Goal: Navigation & Orientation: Find specific page/section

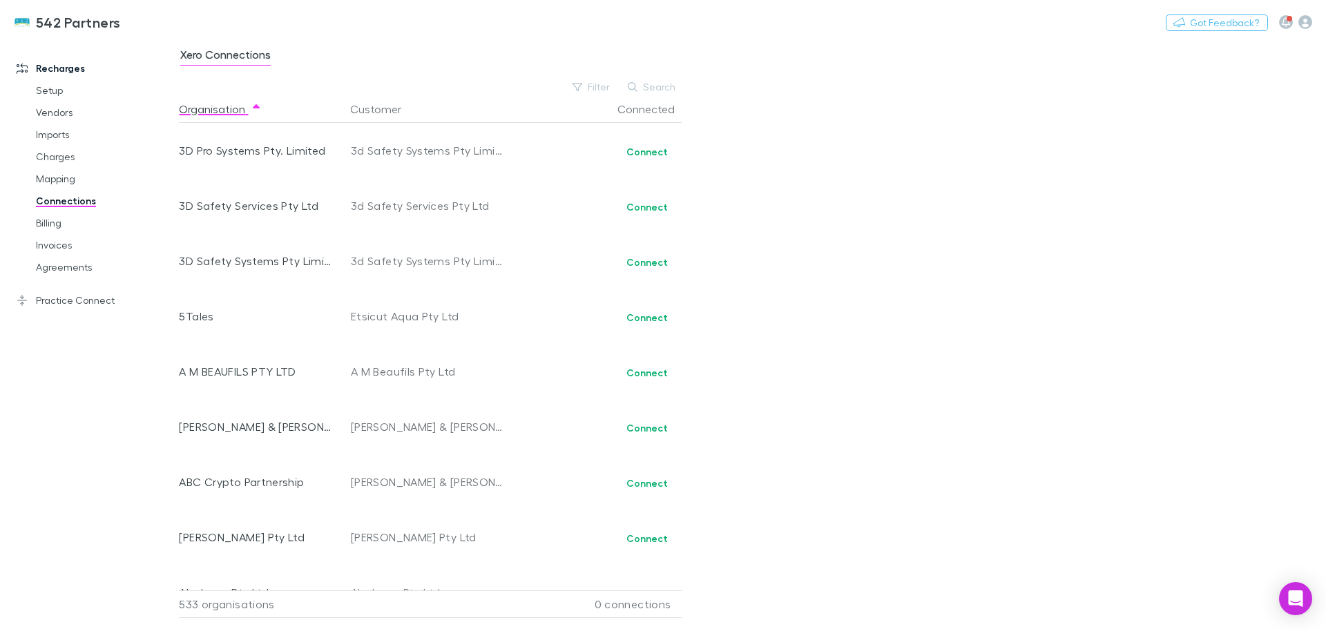
click at [74, 253] on link "Invoices" at bounding box center [104, 245] width 164 height 22
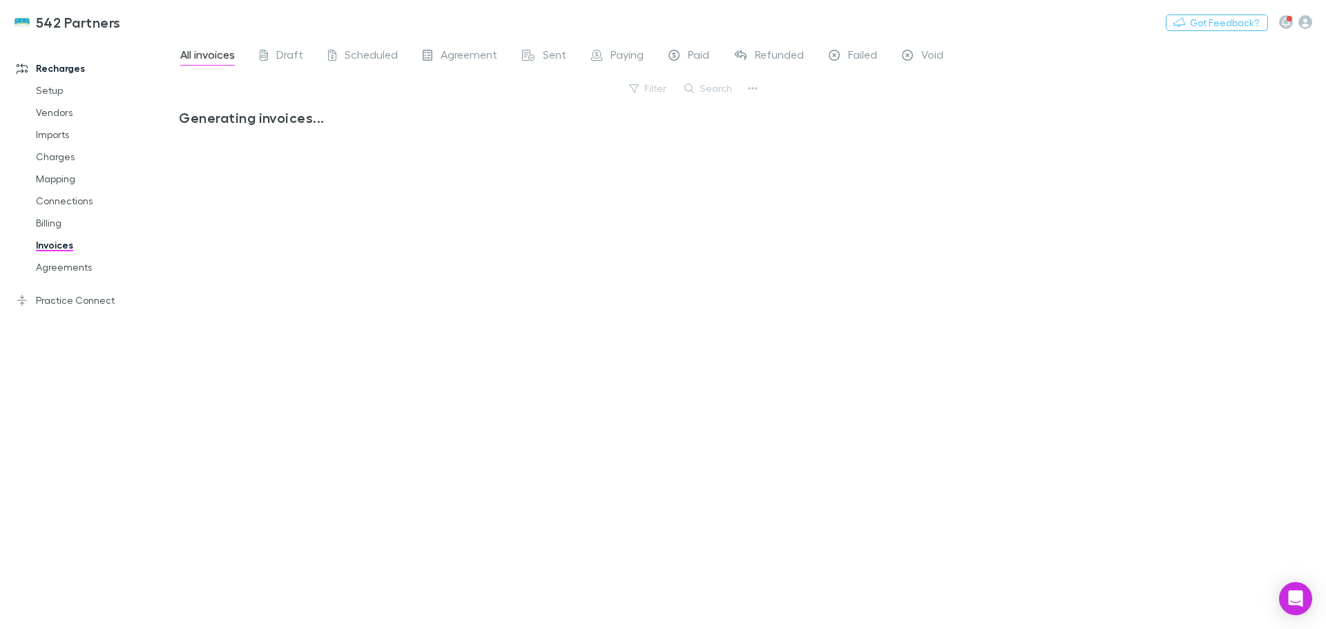
click at [62, 232] on link "Billing" at bounding box center [104, 223] width 164 height 22
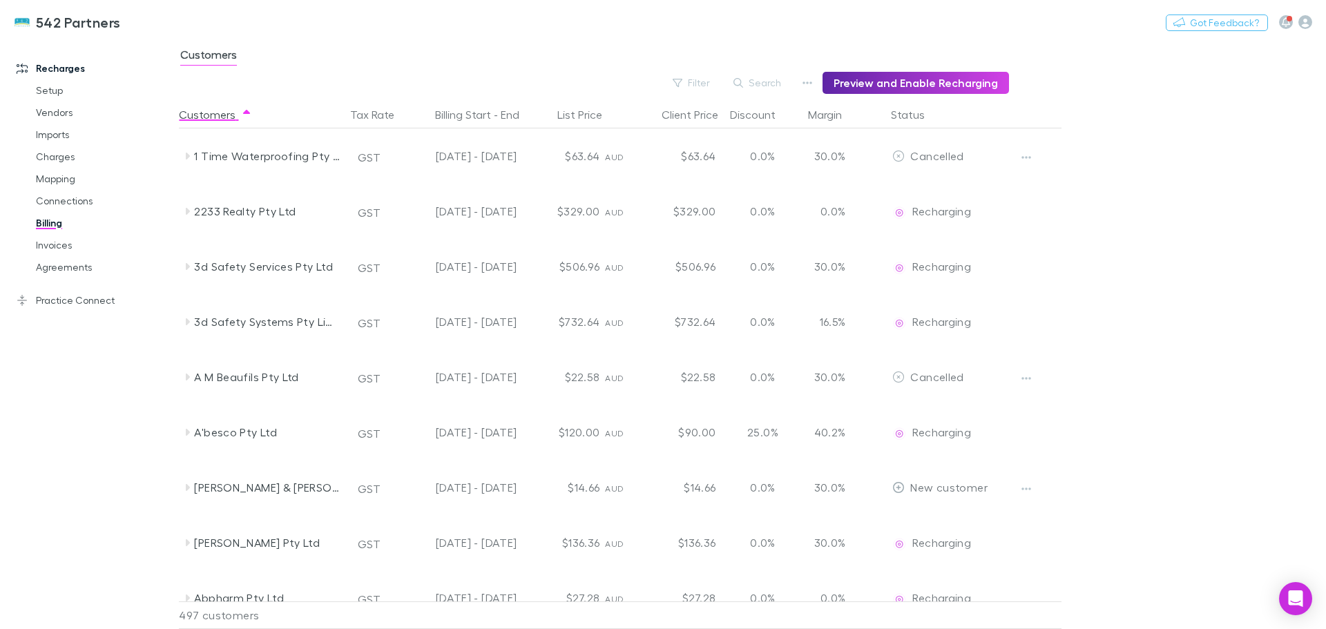
click at [53, 253] on link "Invoices" at bounding box center [104, 245] width 164 height 22
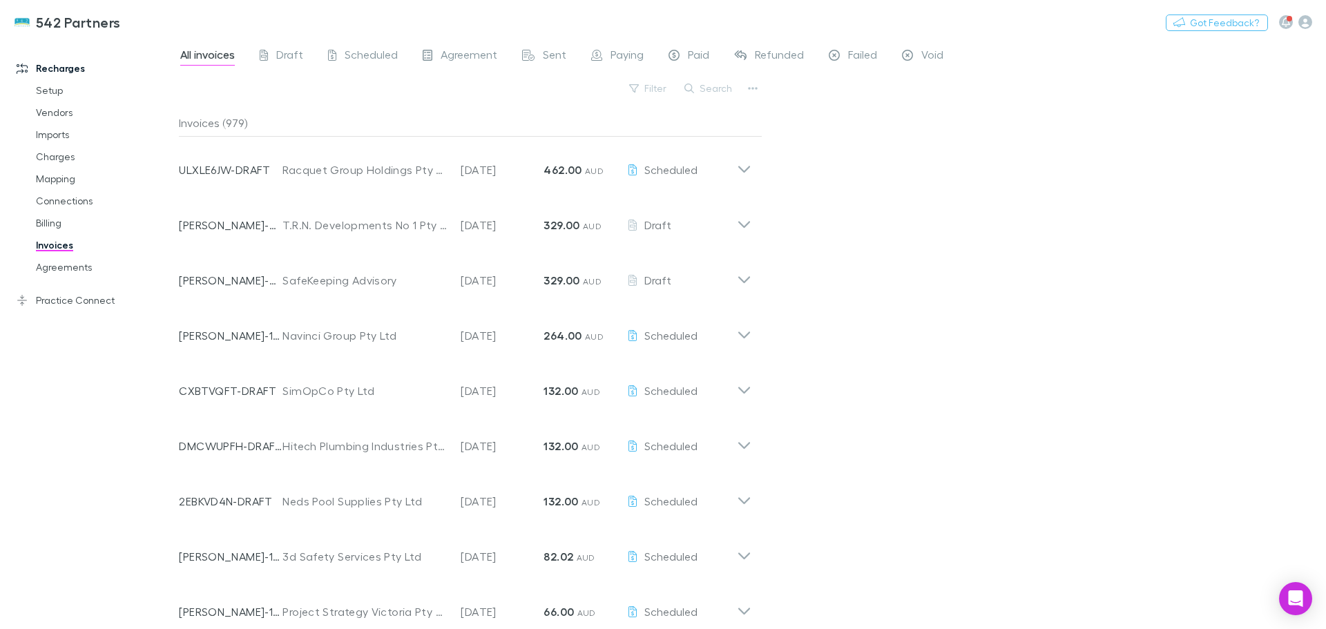
click at [21, 303] on icon at bounding box center [22, 300] width 11 height 11
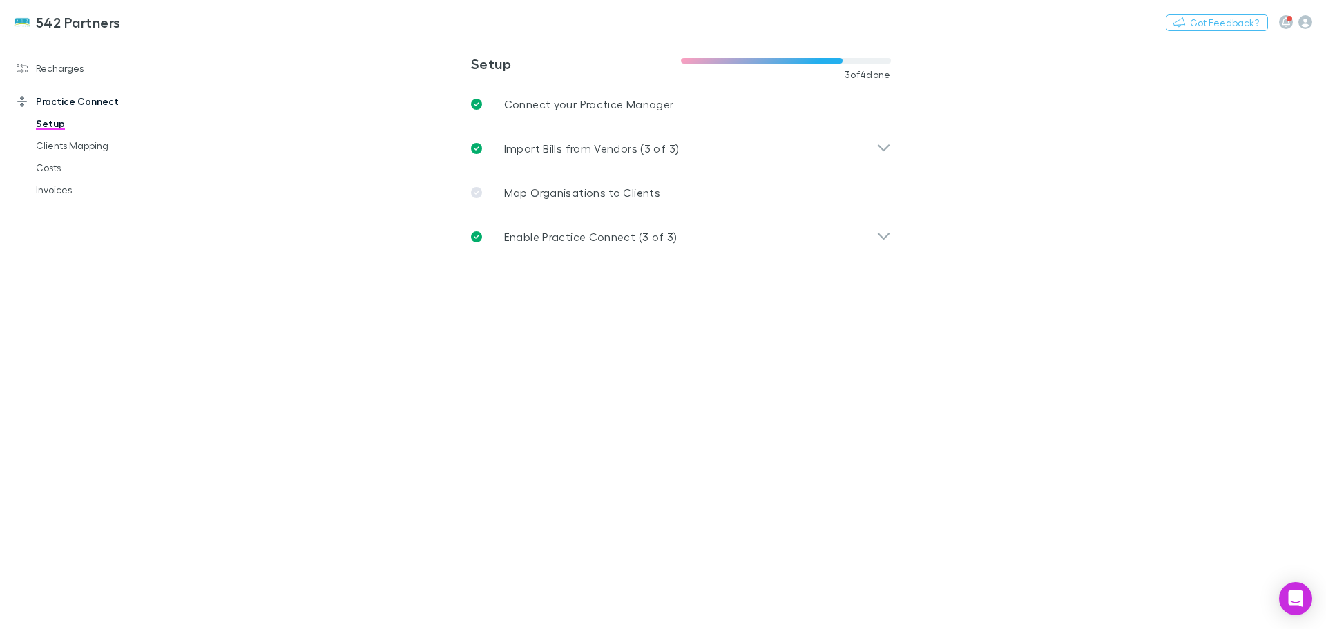
click at [59, 197] on link "Invoices" at bounding box center [104, 190] width 164 height 22
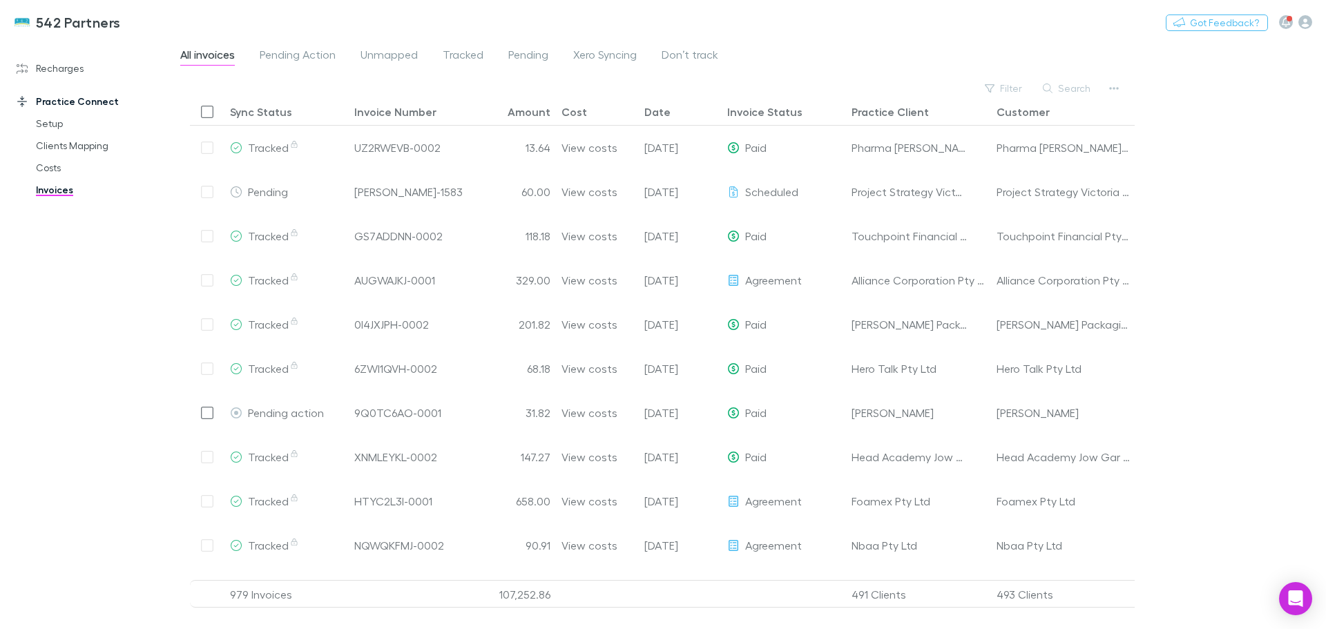
click at [77, 65] on link "Recharges" at bounding box center [95, 68] width 184 height 22
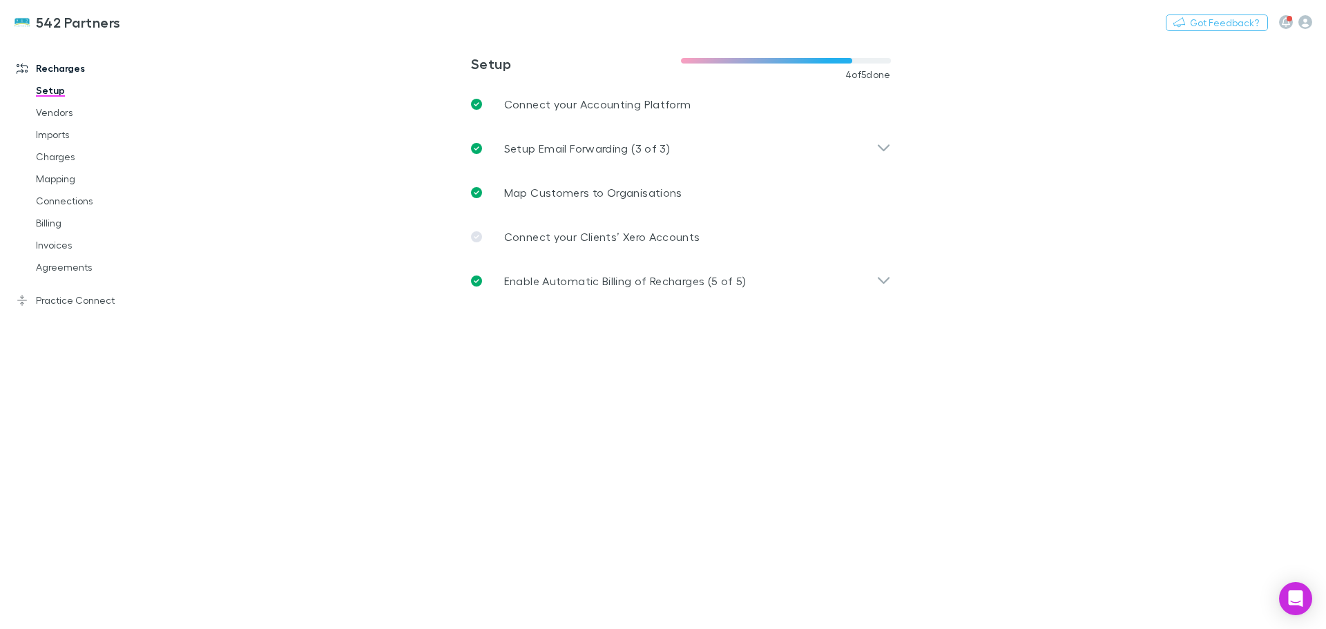
click at [1299, 23] on icon "button" at bounding box center [1305, 22] width 14 height 14
click at [1156, 139] on span "My account" at bounding box center [1217, 142] width 168 height 17
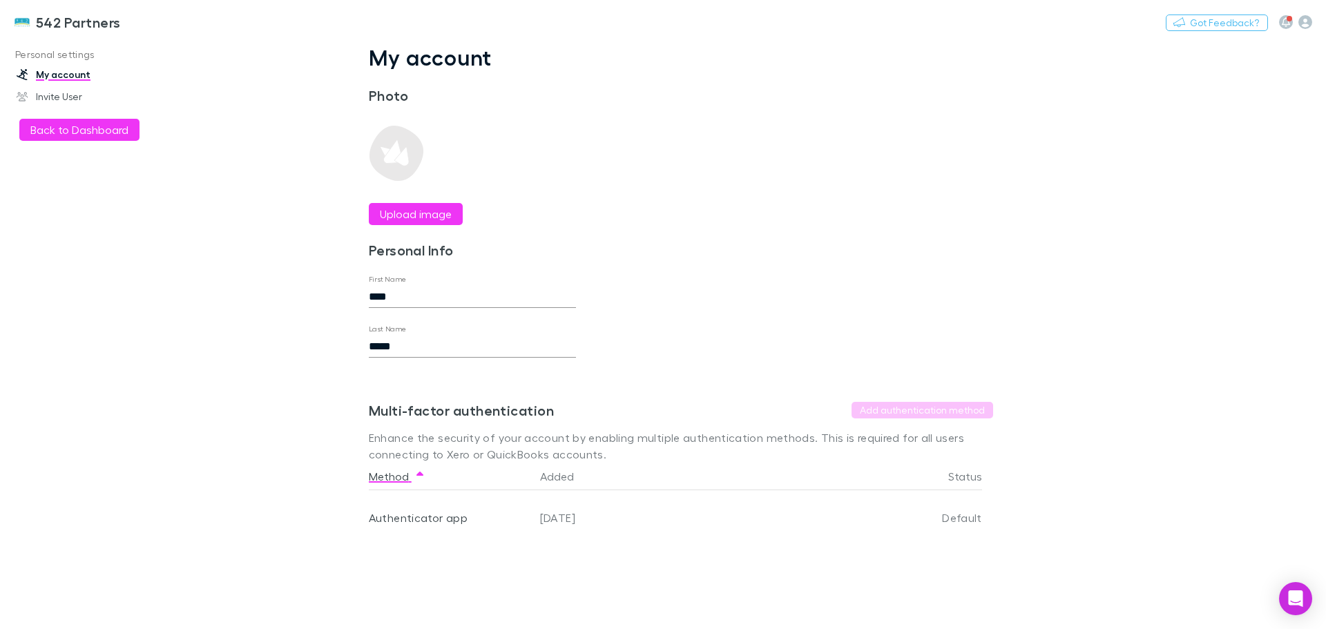
click at [53, 128] on button "Back to Dashboard" at bounding box center [79, 130] width 120 height 22
